Goal: Download file/media

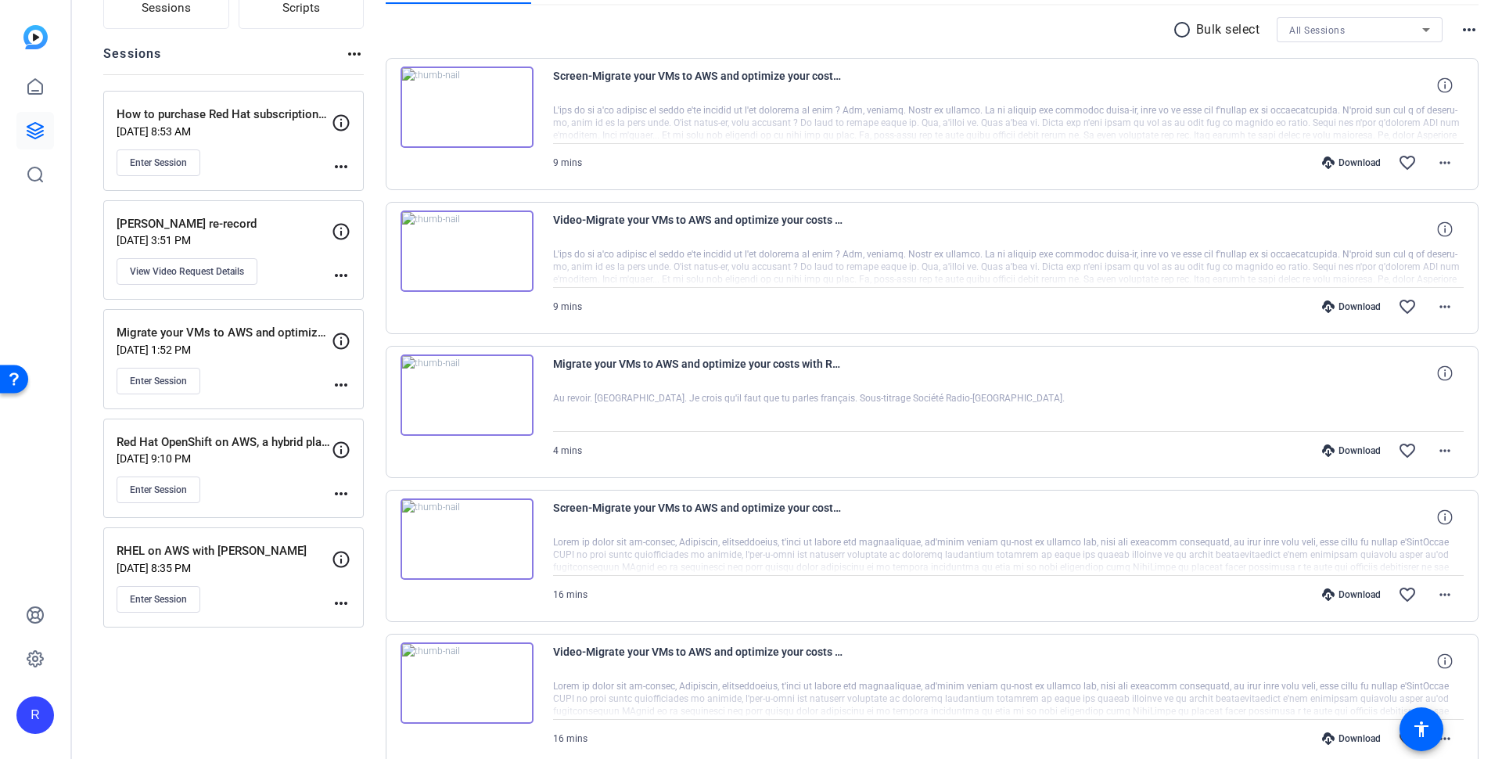
scroll to position [147, 0]
click at [196, 553] on div "RHEL on AWS with [PERSON_NAME] [DATE] 8:35 PM Enter Session" at bounding box center [224, 577] width 215 height 70
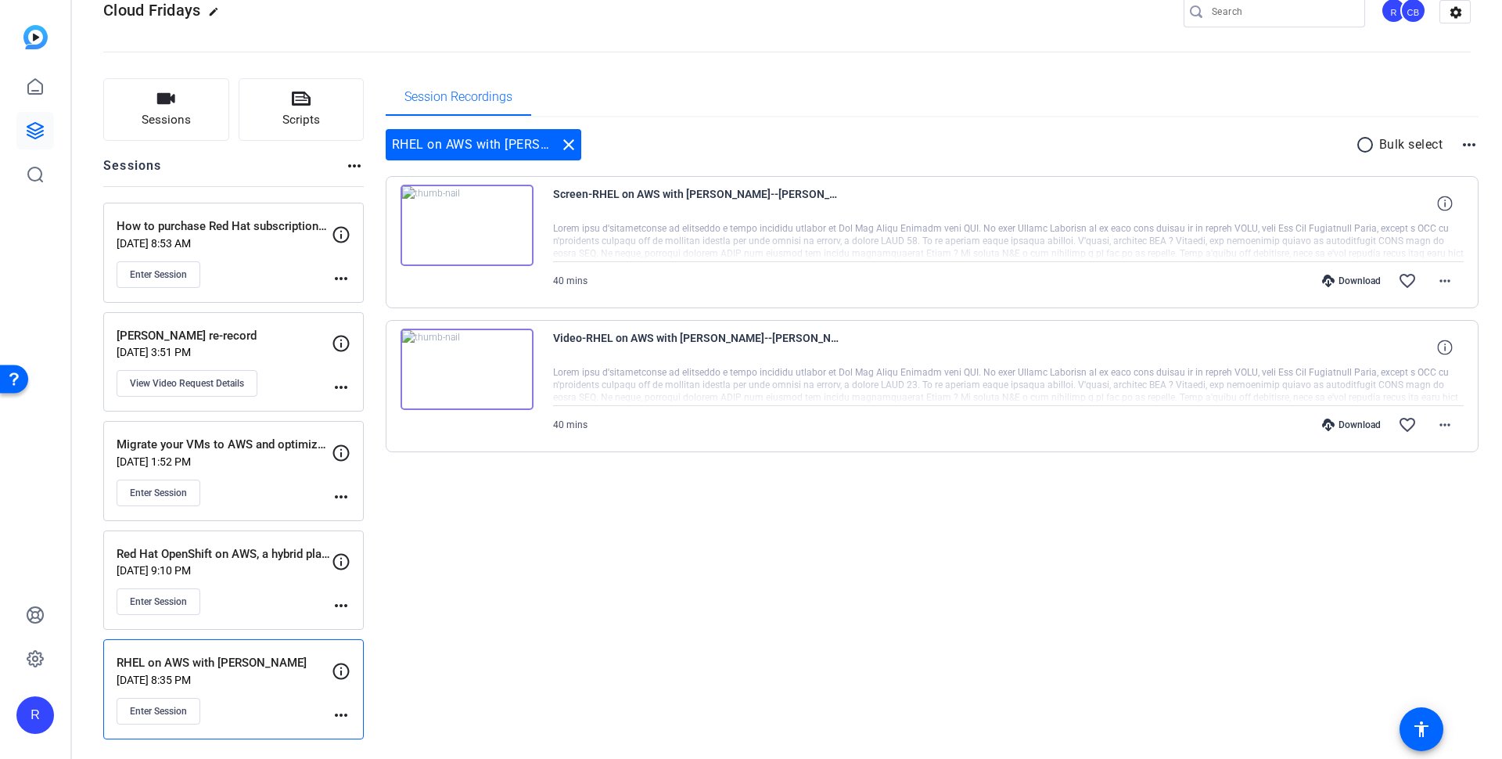
scroll to position [27, 0]
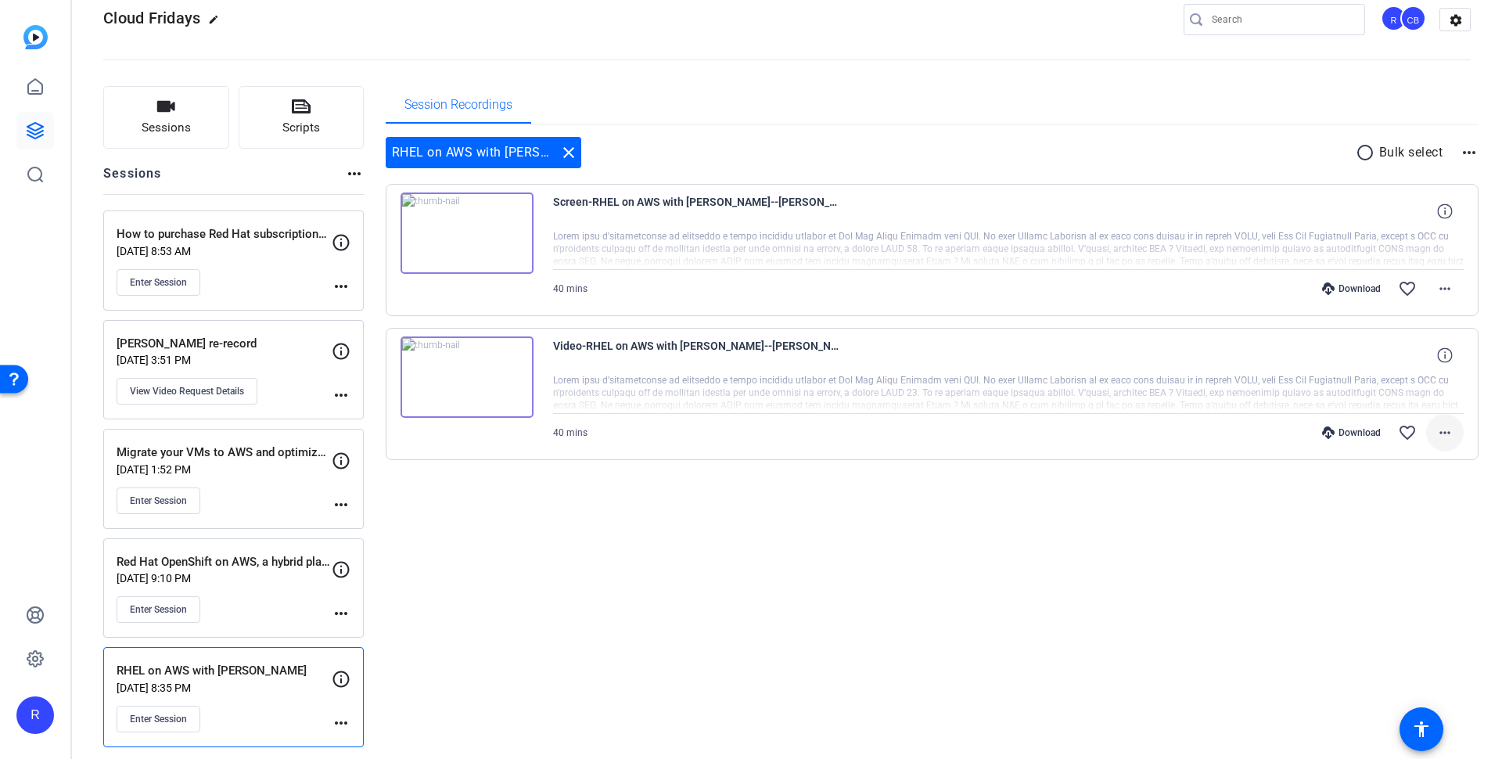
click at [1436, 431] on mat-icon "more_horiz" at bounding box center [1444, 432] width 19 height 19
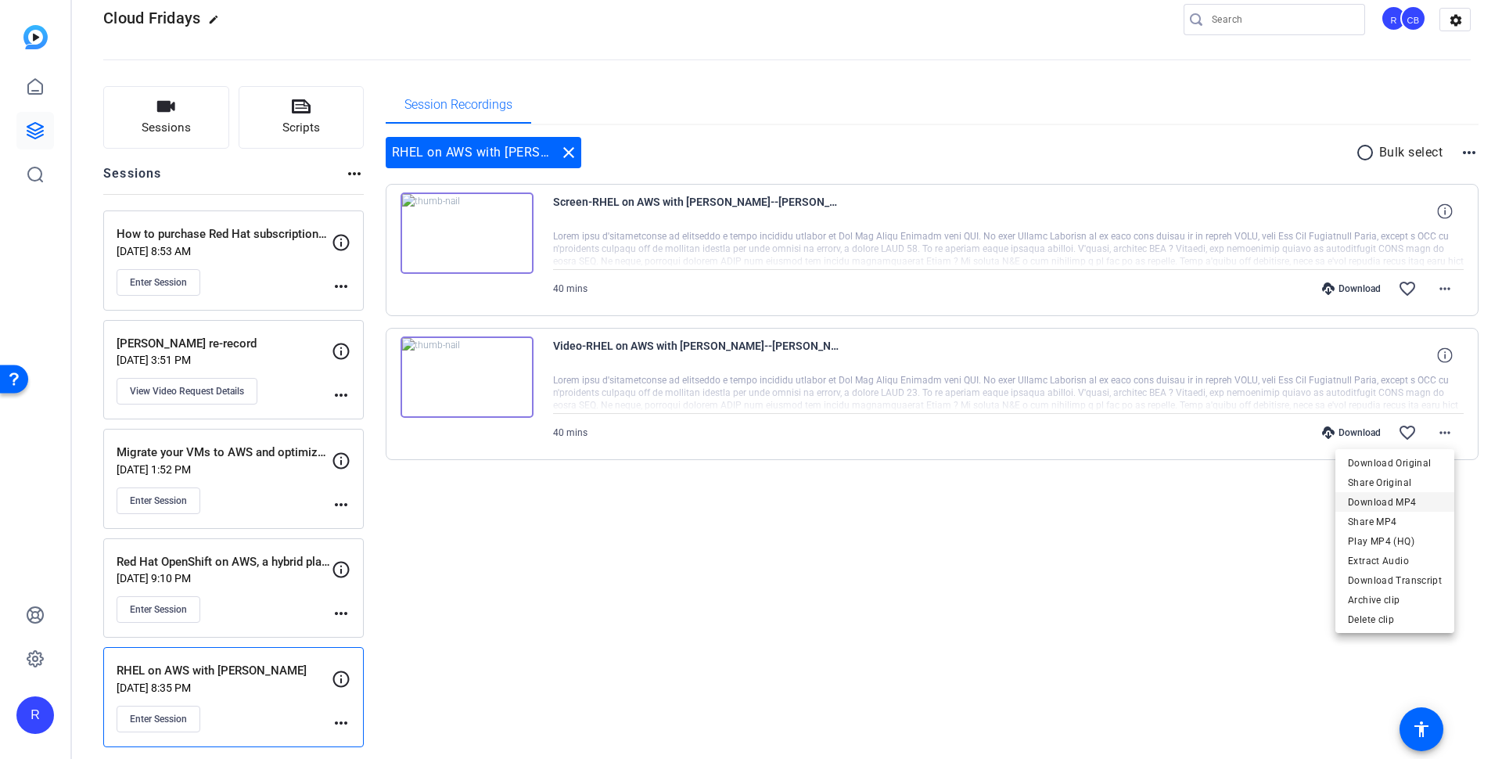
click at [1423, 505] on span "Download MP4" at bounding box center [1395, 502] width 94 height 19
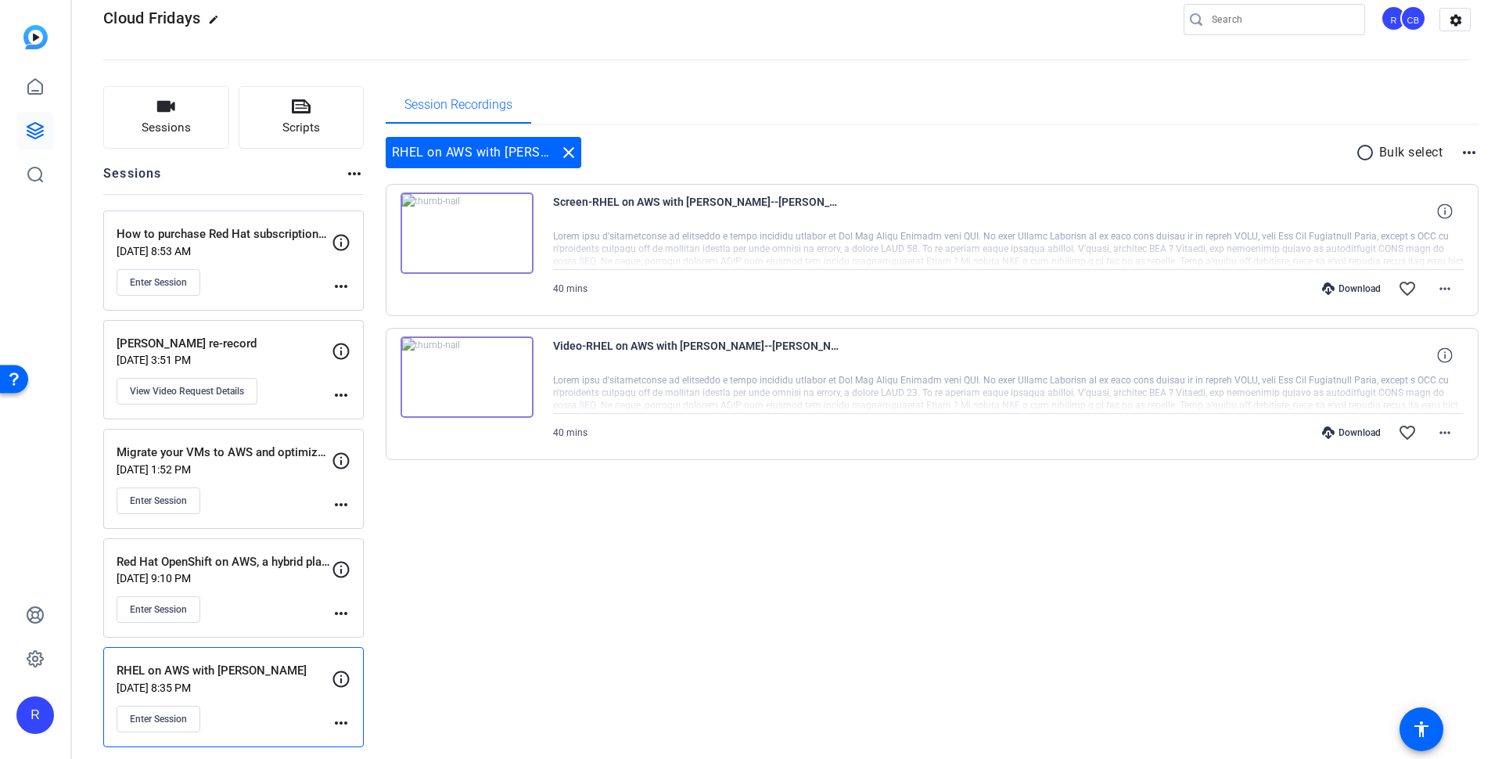
click at [257, 566] on div "Red Hat OpenShift on AWS, a hybrid platform with [PERSON_NAME] [DATE] 9:10 PM E…" at bounding box center [224, 588] width 215 height 70
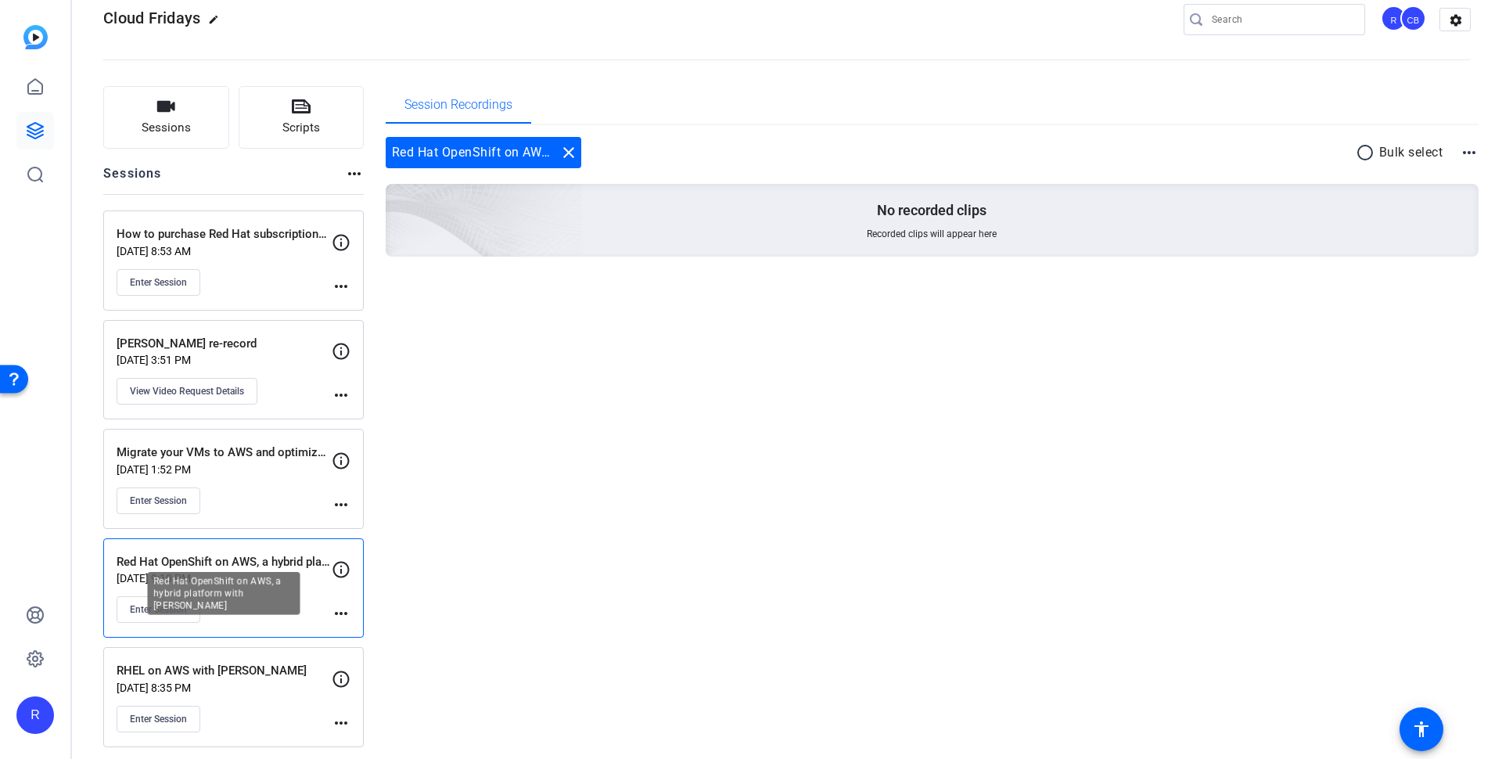
click at [217, 556] on p "Red Hat OpenShift on AWS, a hybrid platform with [PERSON_NAME]" at bounding box center [224, 562] width 215 height 18
click at [247, 443] on p "Migrate your VMs to AWS and optimize your costs with Red Hat OpenShift on AWS" at bounding box center [224, 452] width 215 height 18
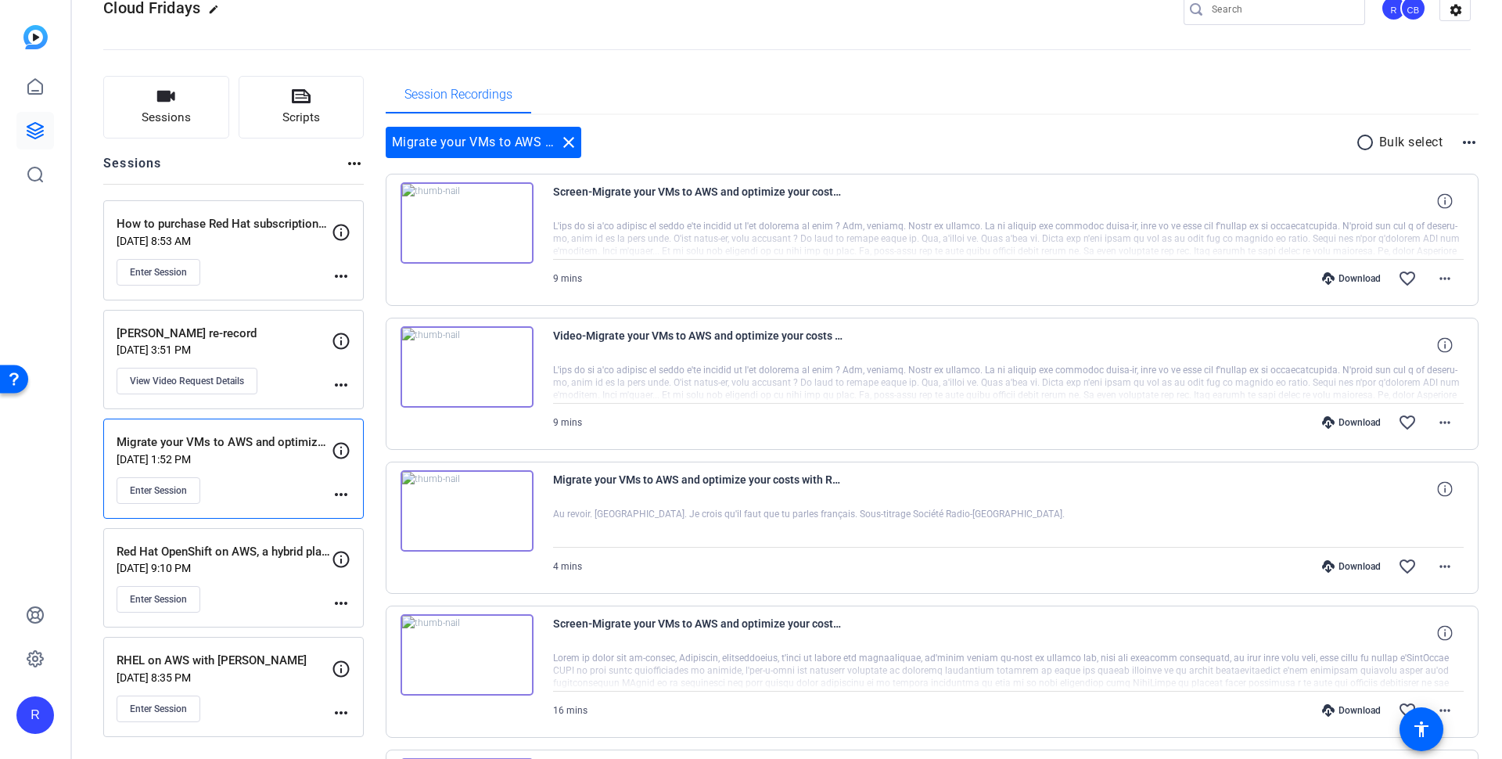
scroll to position [510, 0]
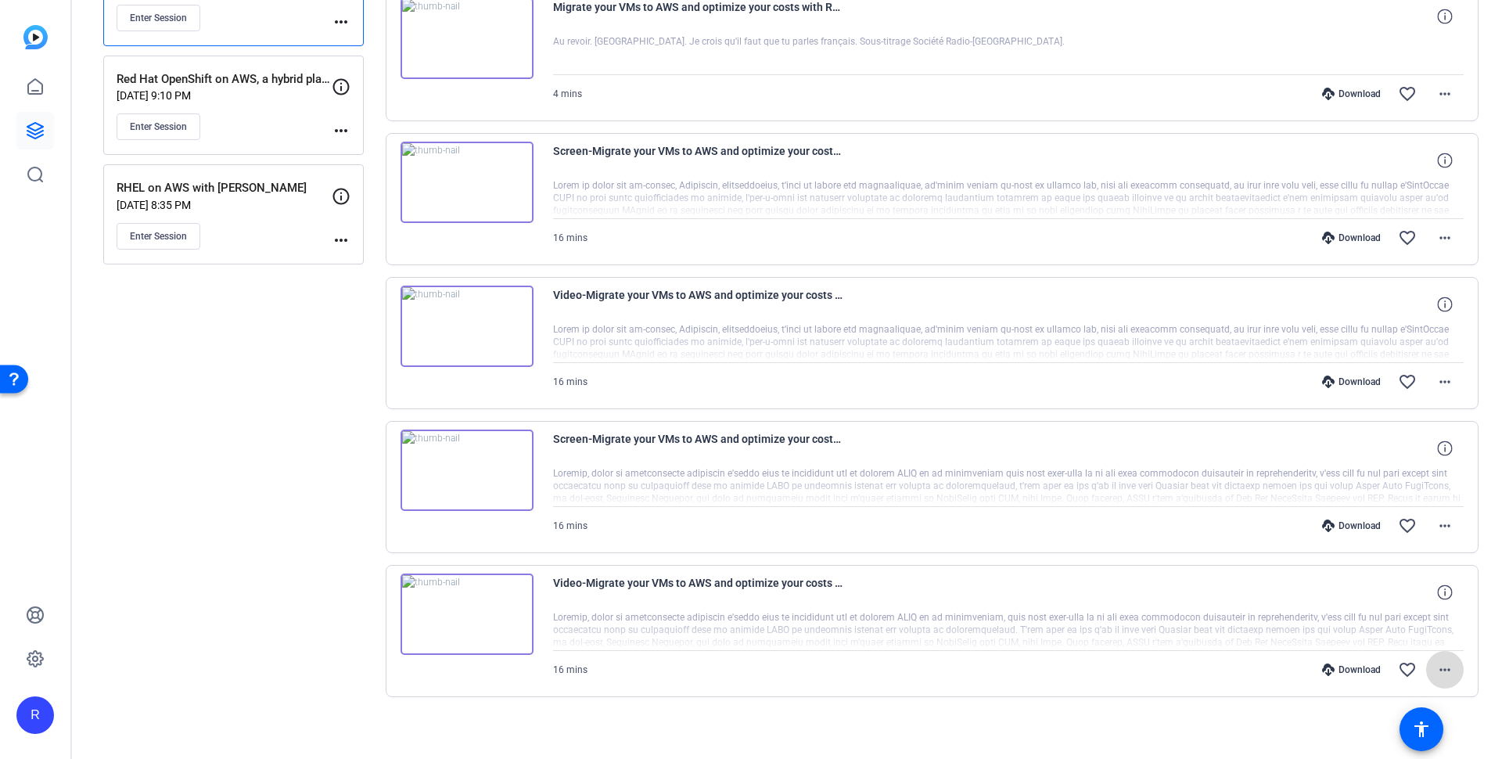
click at [1442, 660] on mat-icon "more_horiz" at bounding box center [1444, 669] width 19 height 19
click at [1393, 513] on span "Download MP4" at bounding box center [1395, 512] width 94 height 19
click at [1441, 377] on mat-icon "more_horiz" at bounding box center [1444, 381] width 19 height 19
click at [1412, 445] on span "Download MP4" at bounding box center [1395, 448] width 94 height 19
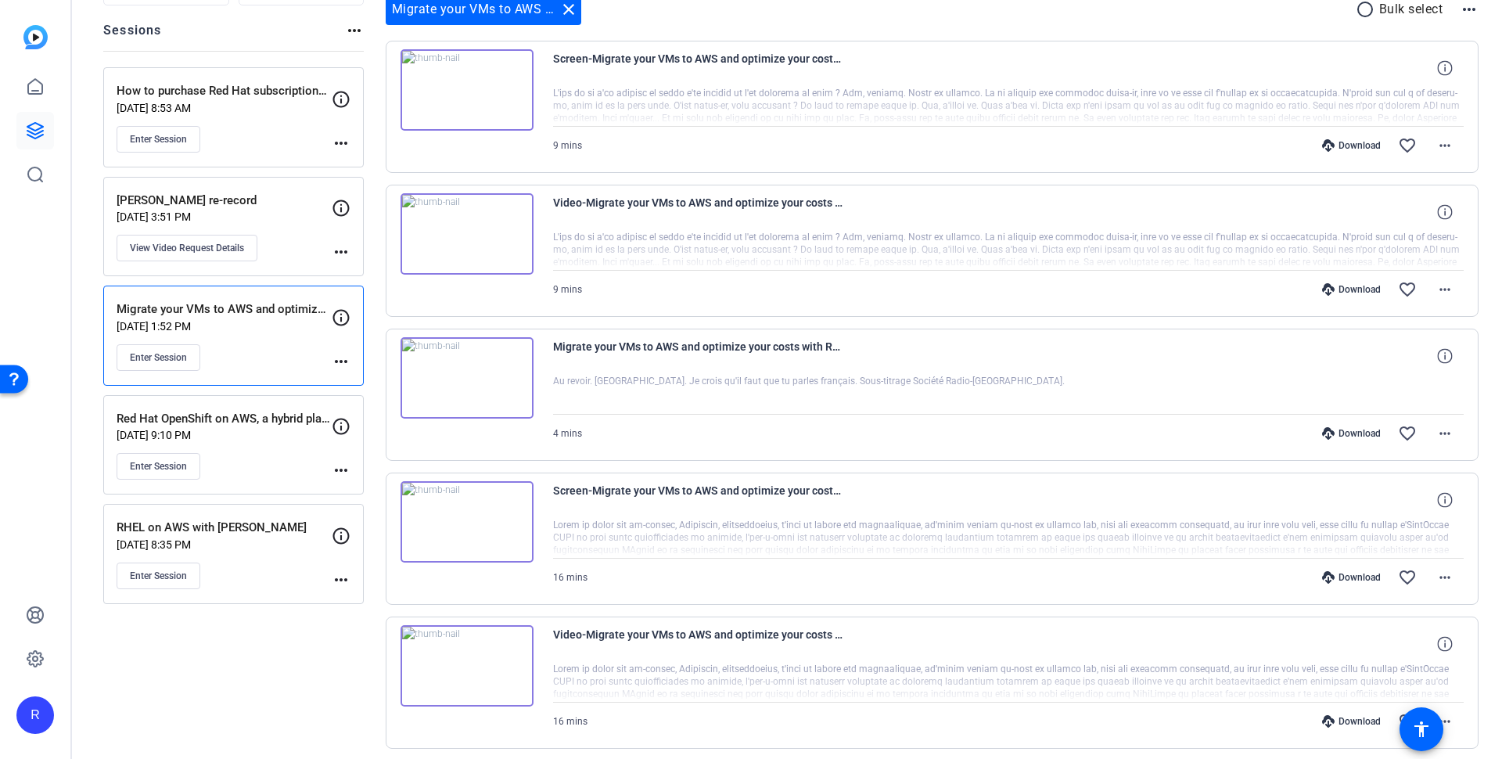
scroll to position [163, 0]
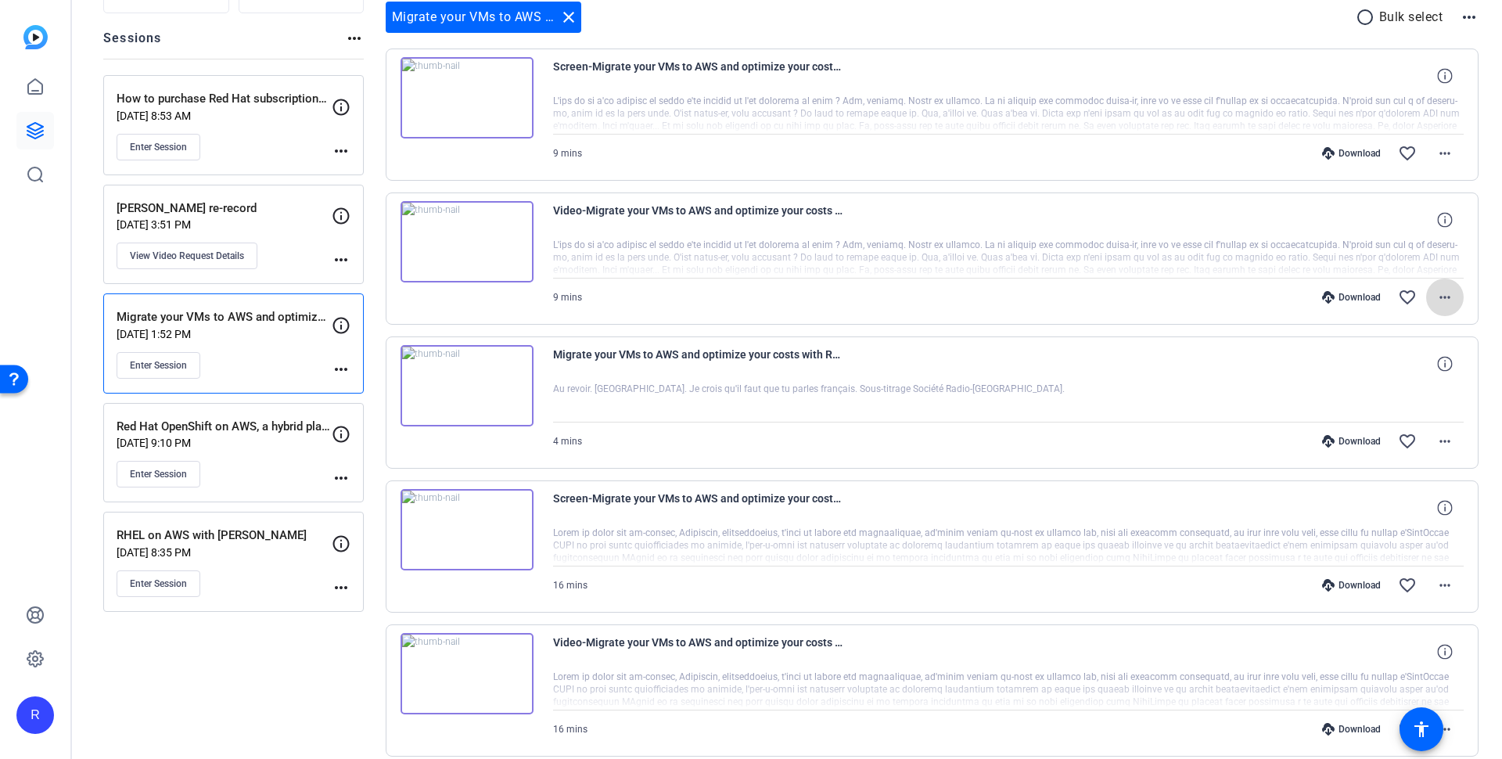
click at [1440, 297] on mat-icon "more_horiz" at bounding box center [1444, 297] width 19 height 19
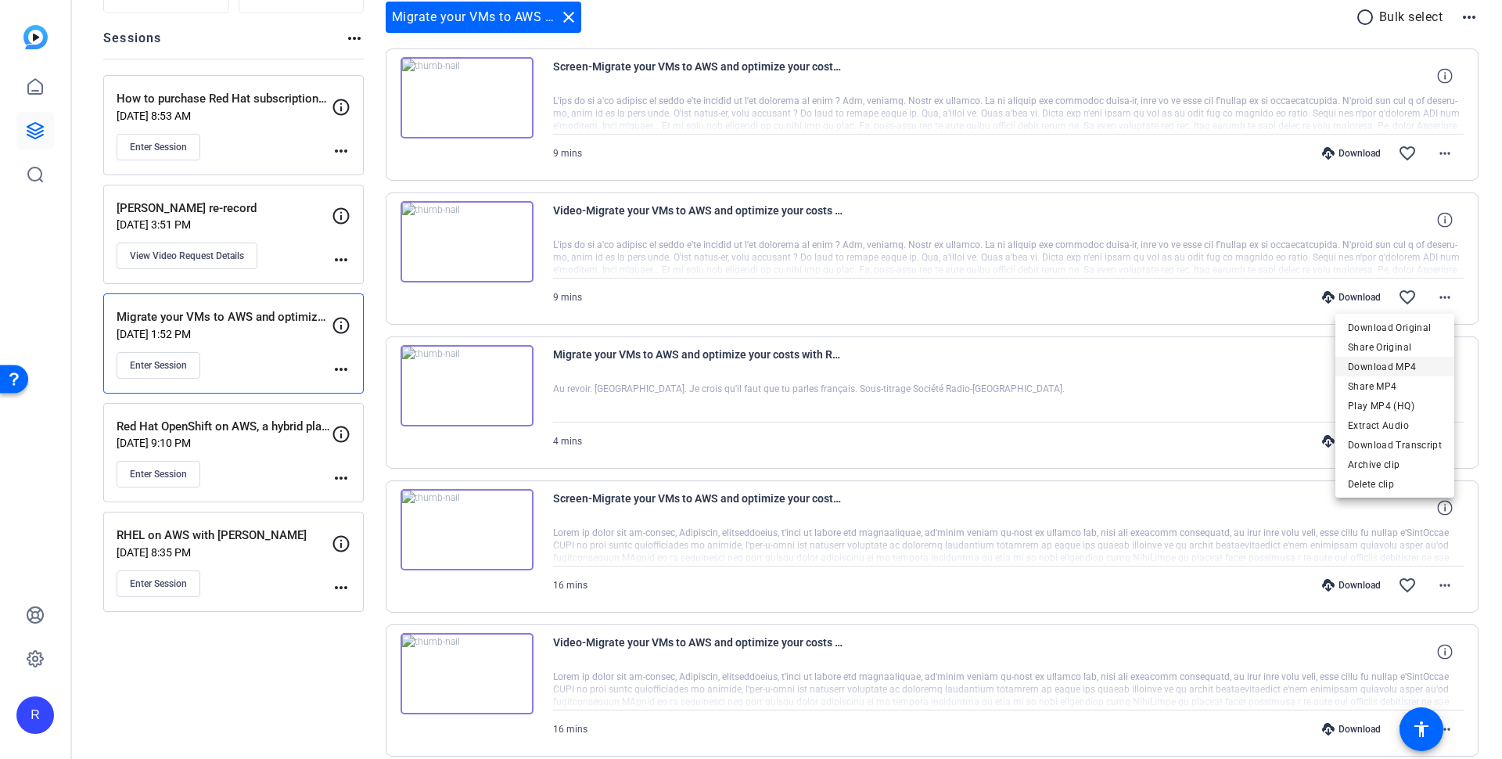
click at [1427, 362] on span "Download MP4" at bounding box center [1395, 366] width 94 height 19
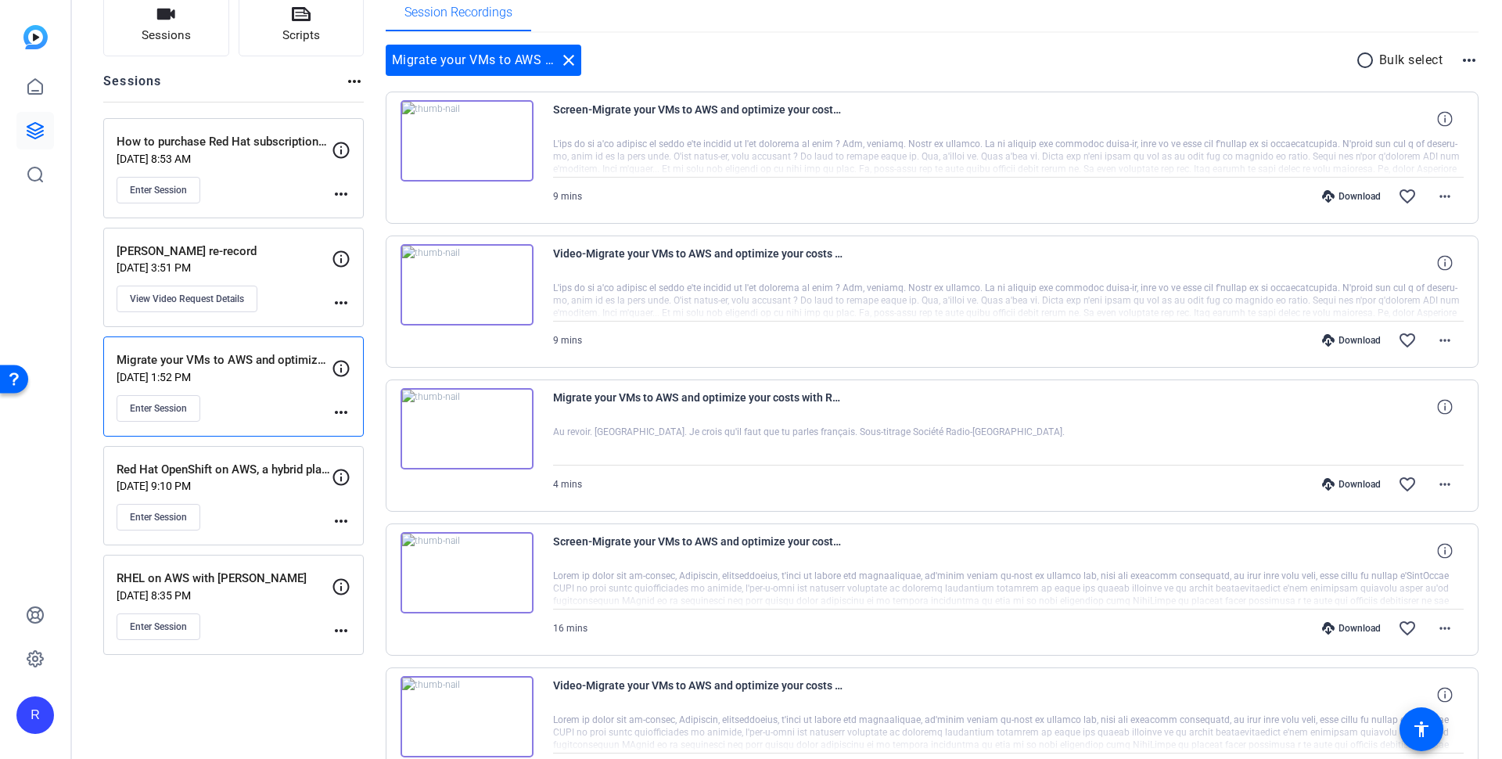
scroll to position [132, 0]
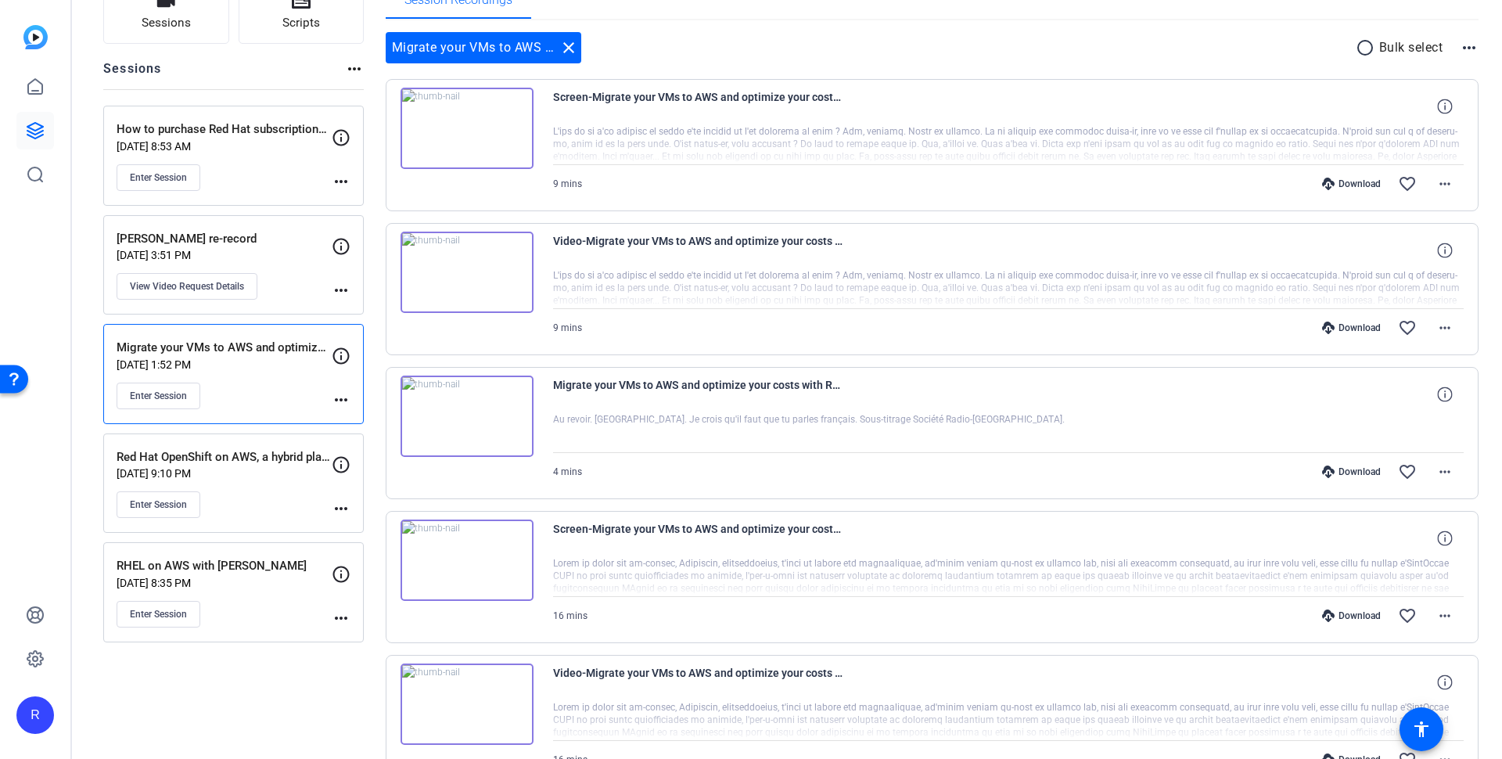
click at [237, 249] on p "[DATE] 3:51 PM" at bounding box center [224, 255] width 215 height 13
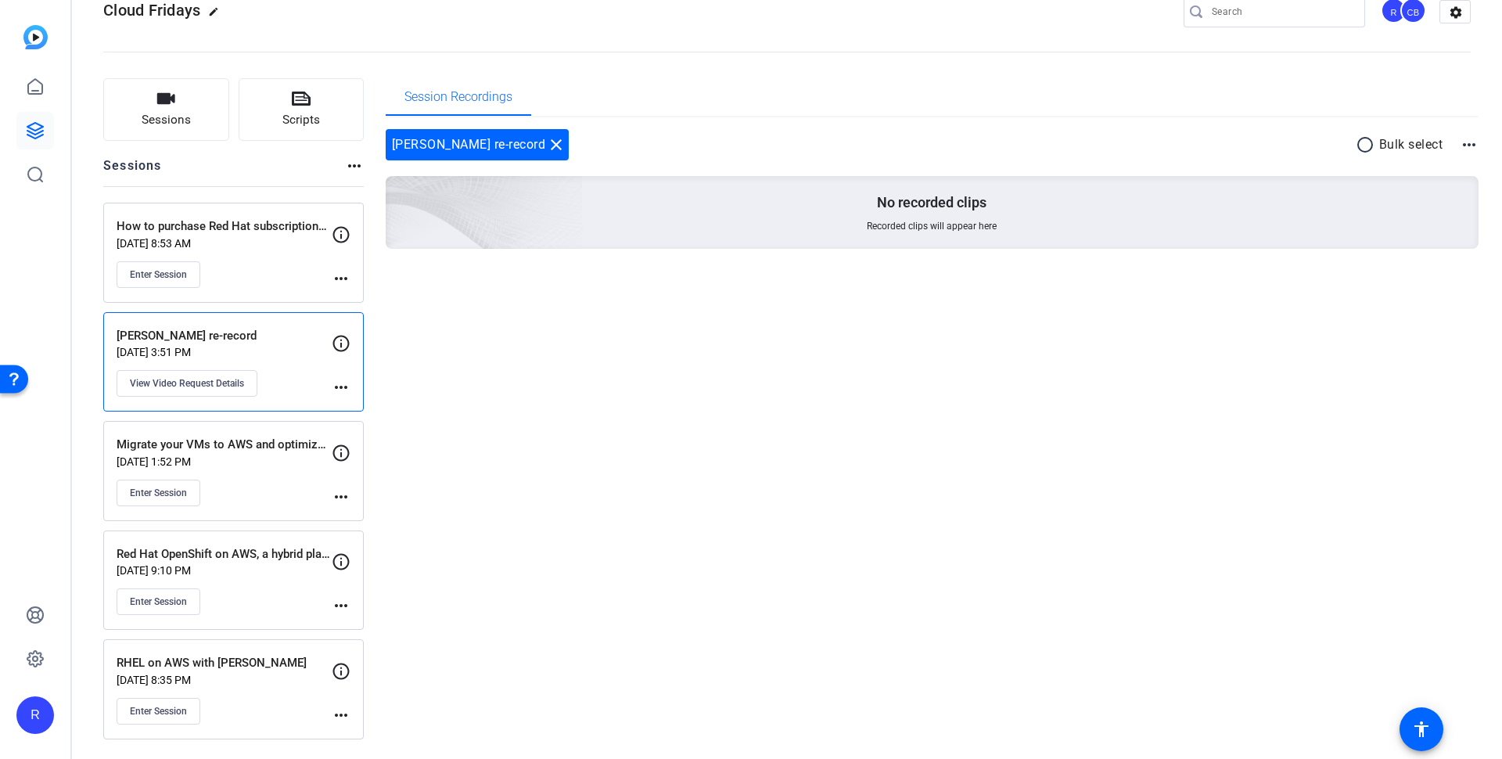
scroll to position [27, 0]
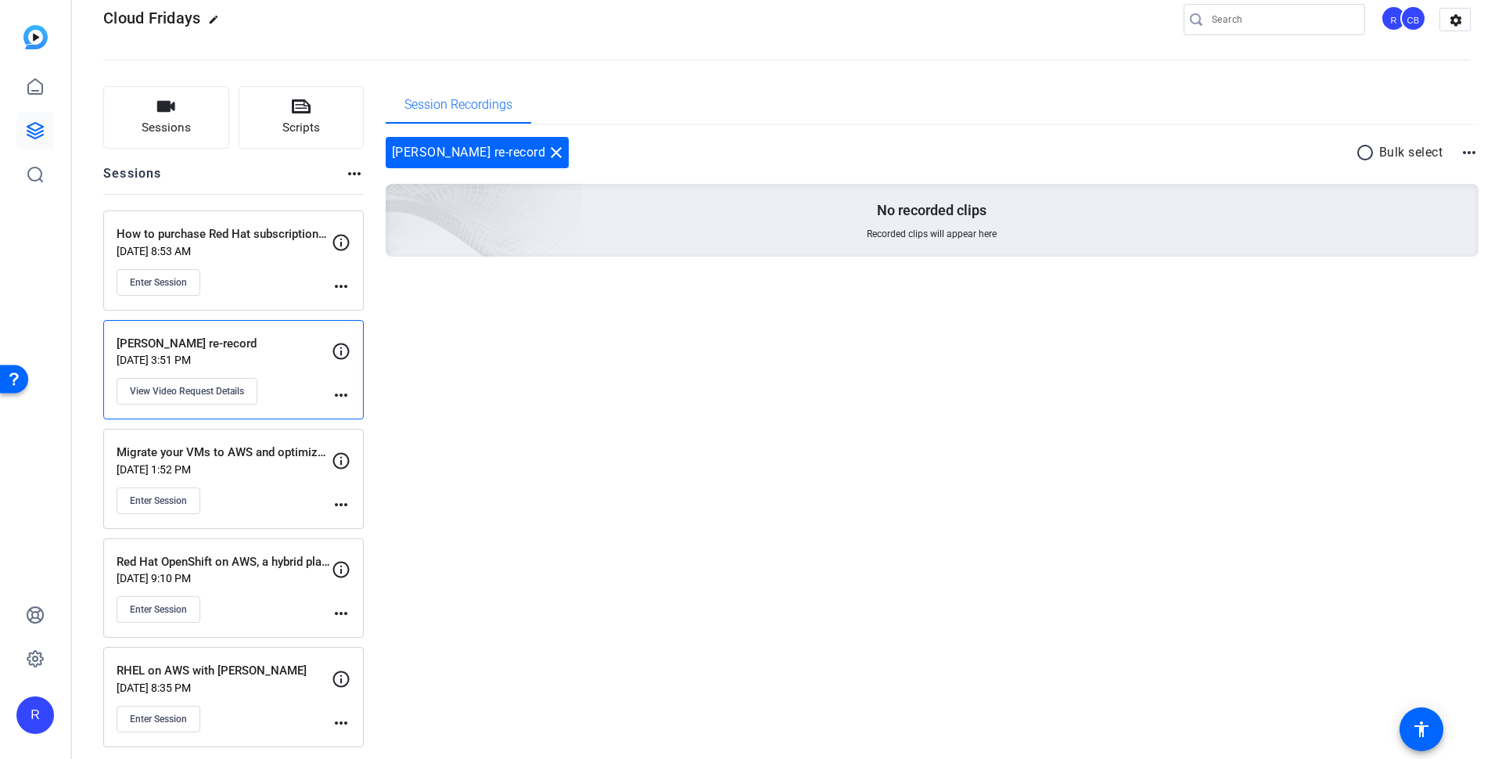
click at [191, 240] on p "How to purchase Red Hat subscriptions through AWS?" at bounding box center [224, 234] width 215 height 18
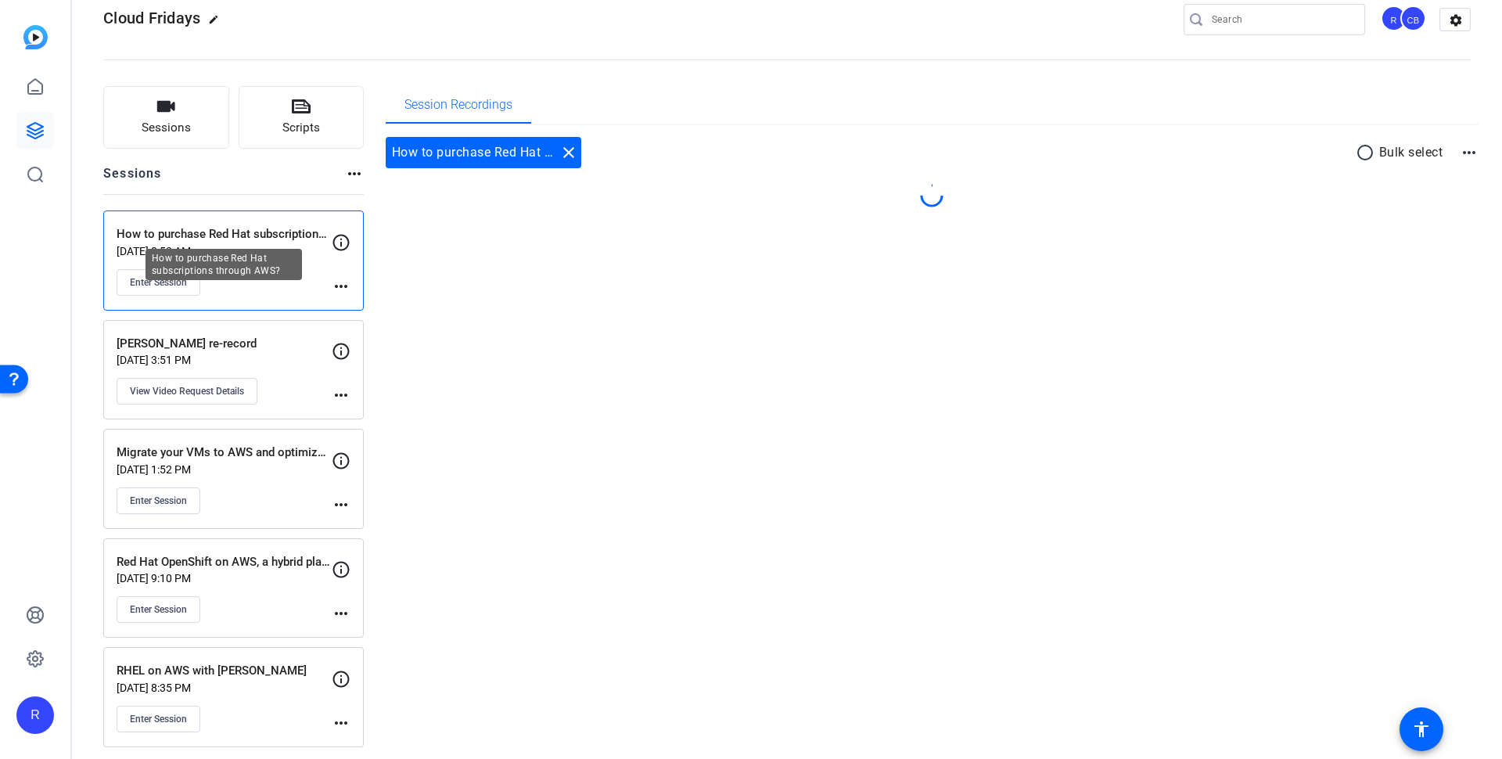
scroll to position [81, 0]
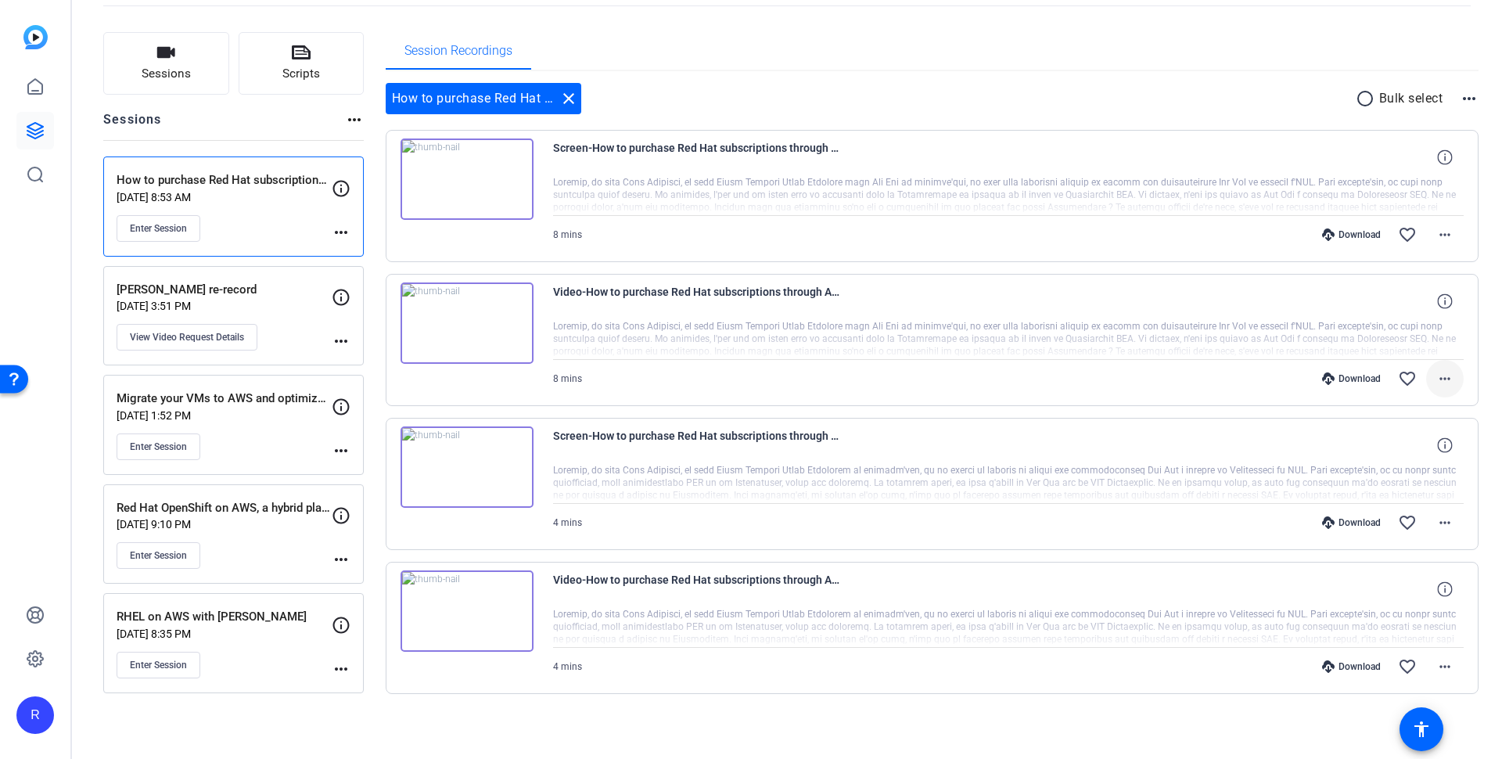
click at [1437, 374] on mat-icon "more_horiz" at bounding box center [1444, 378] width 19 height 19
click at [1383, 443] on span "Download MP4" at bounding box center [1395, 447] width 94 height 19
